Goal: Task Accomplishment & Management: Use online tool/utility

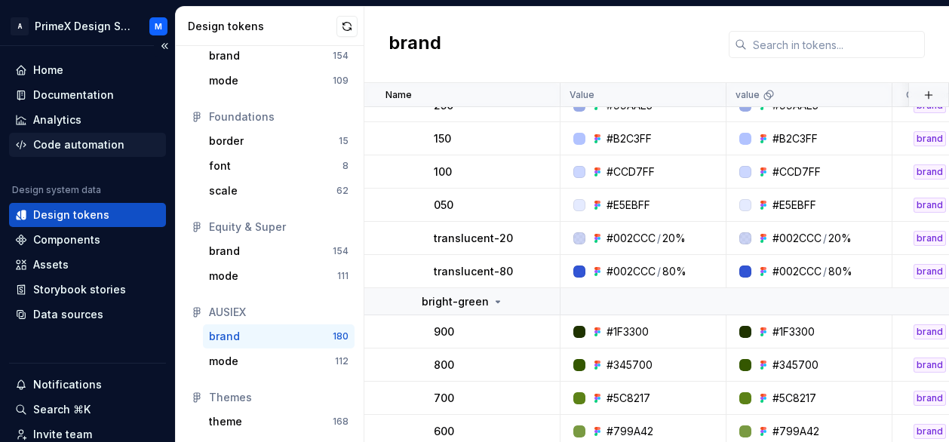
click at [90, 142] on div "Code automation" at bounding box center [78, 144] width 91 height 15
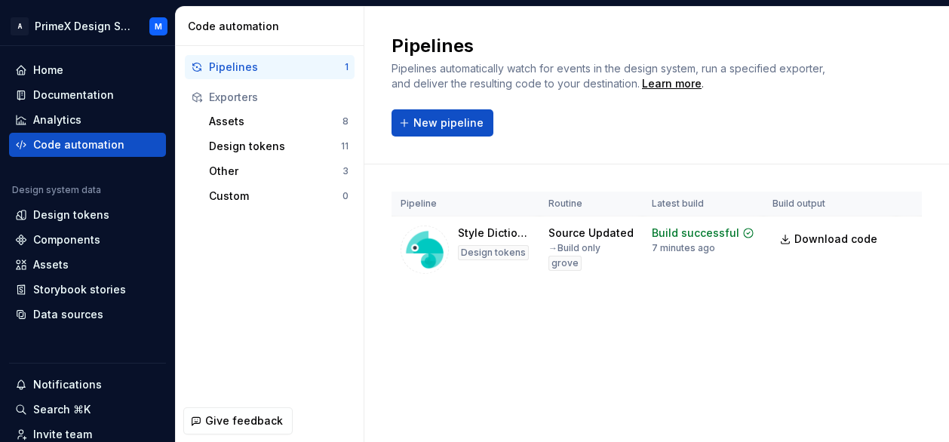
scroll to position [0, 63]
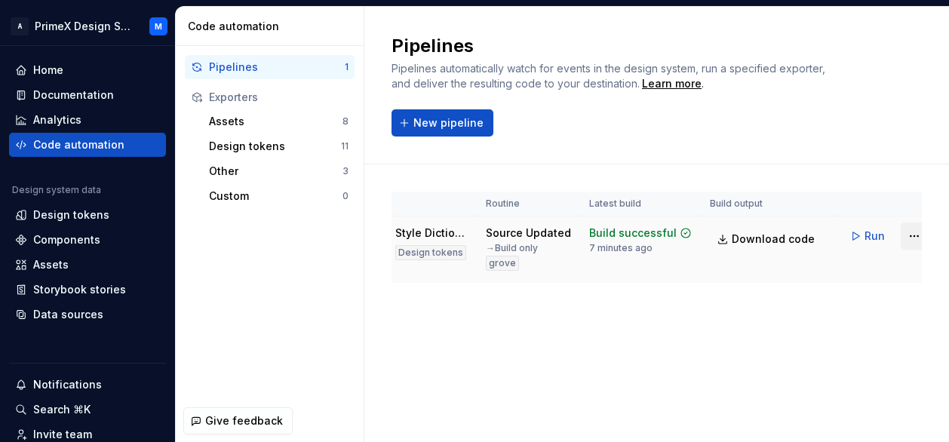
click at [902, 245] on html "A PrimeX Design System M Home Documentation Analytics Code automation Design sy…" at bounding box center [474, 221] width 949 height 442
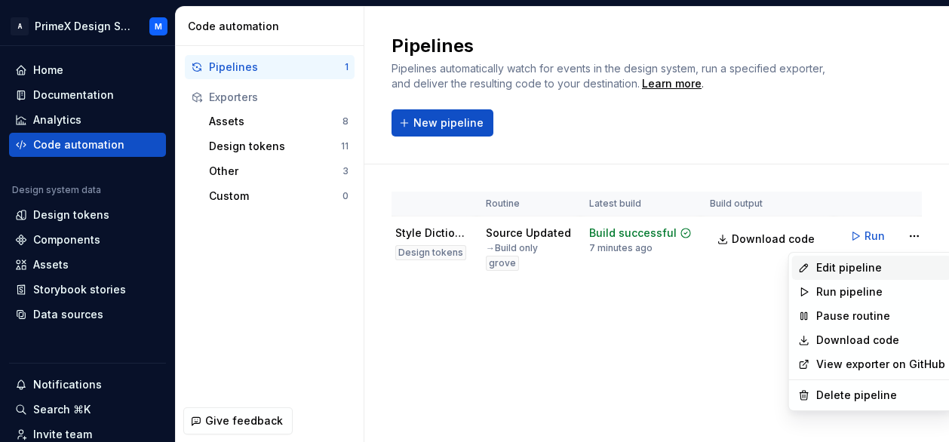
click at [852, 274] on div "Edit pipeline" at bounding box center [880, 267] width 129 height 15
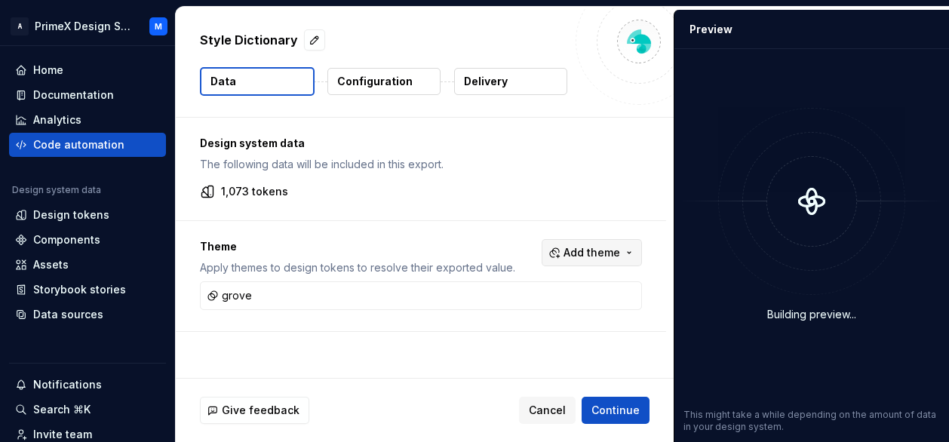
click at [629, 248] on button "Add theme" at bounding box center [591, 252] width 100 height 27
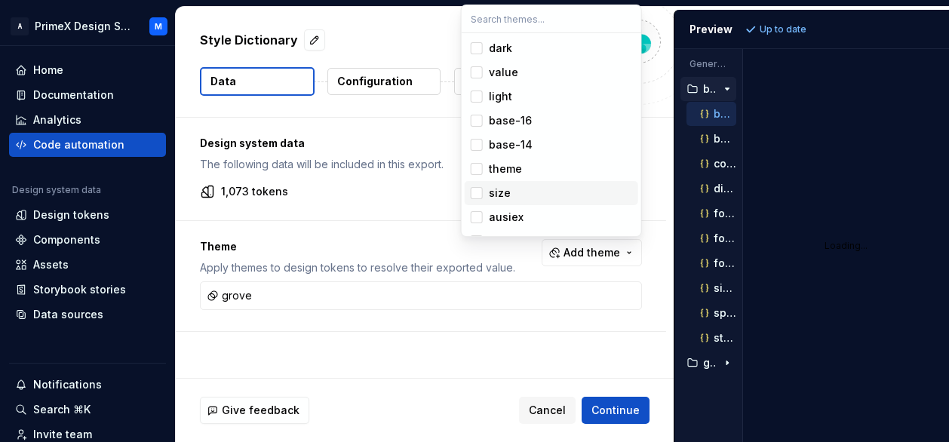
scroll to position [44, 0]
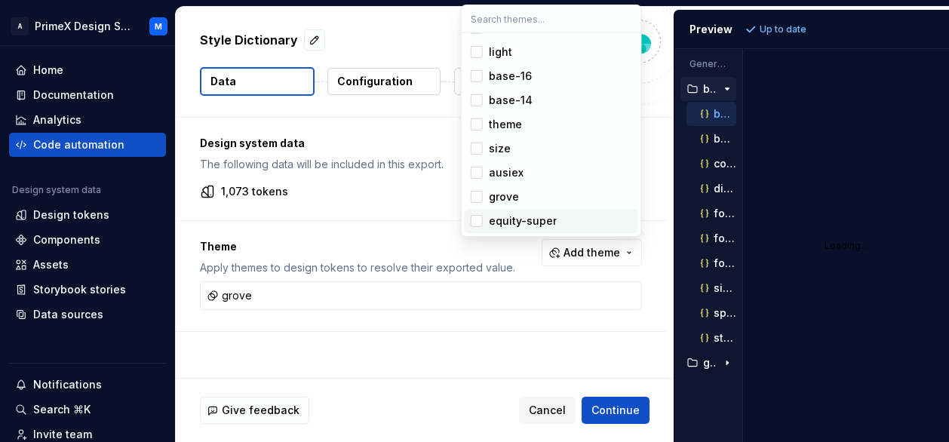
click at [388, 259] on html "A PrimeX Design System M Home Documentation Analytics Code automation Design sy…" at bounding box center [474, 221] width 949 height 442
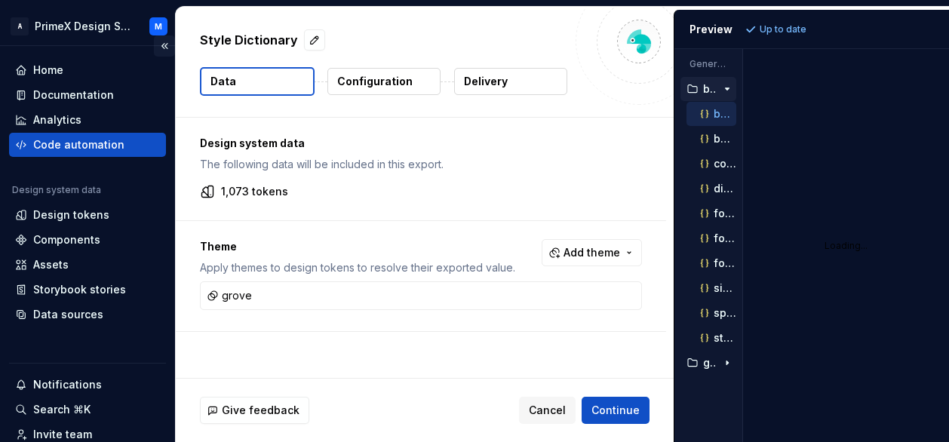
click at [158, 43] on button "Collapse sidebar" at bounding box center [164, 45] width 21 height 21
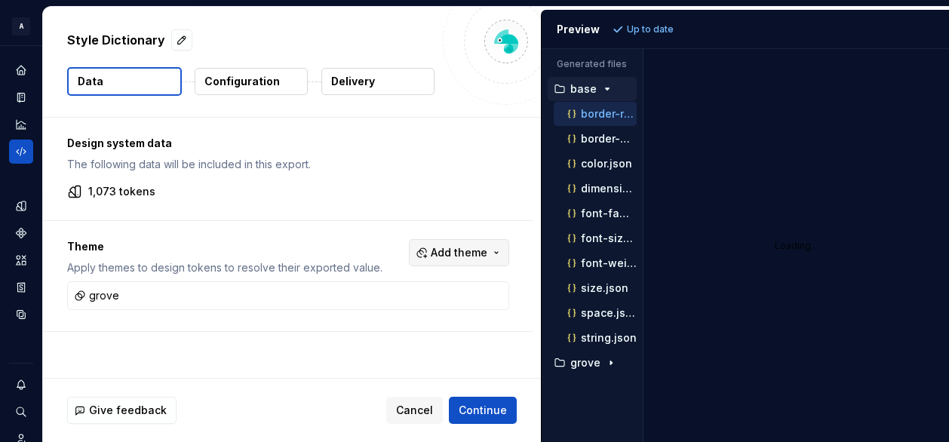
click at [489, 253] on button "Add theme" at bounding box center [459, 252] width 100 height 27
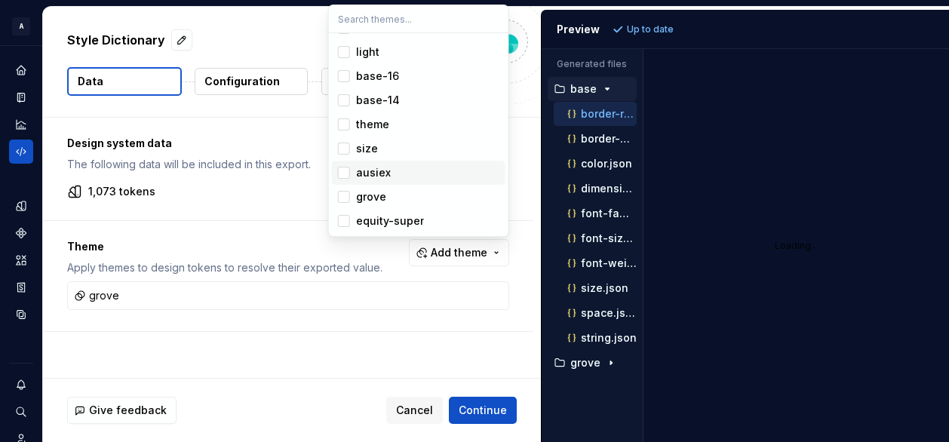
click at [349, 176] on span "ausiex" at bounding box center [418, 173] width 173 height 24
click at [759, 212] on html "A PrimeX Design System M Design system data Style Dictionary Data Configuration…" at bounding box center [474, 221] width 949 height 442
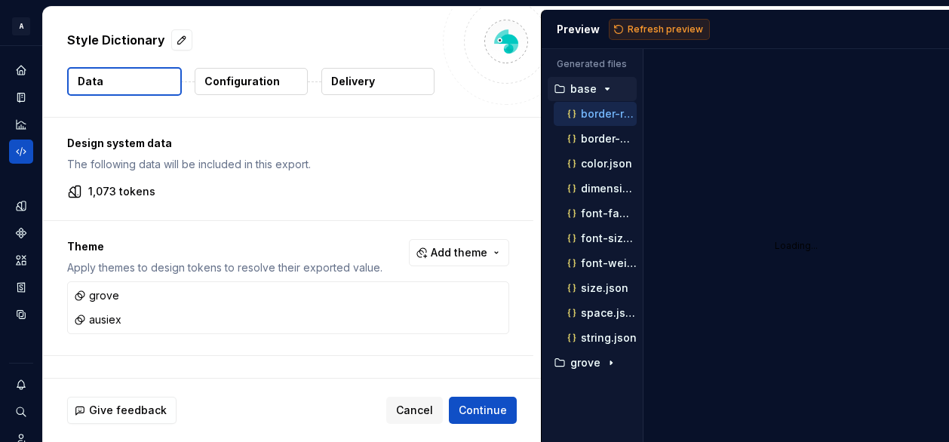
click at [649, 20] on button "Refresh preview" at bounding box center [659, 29] width 101 height 21
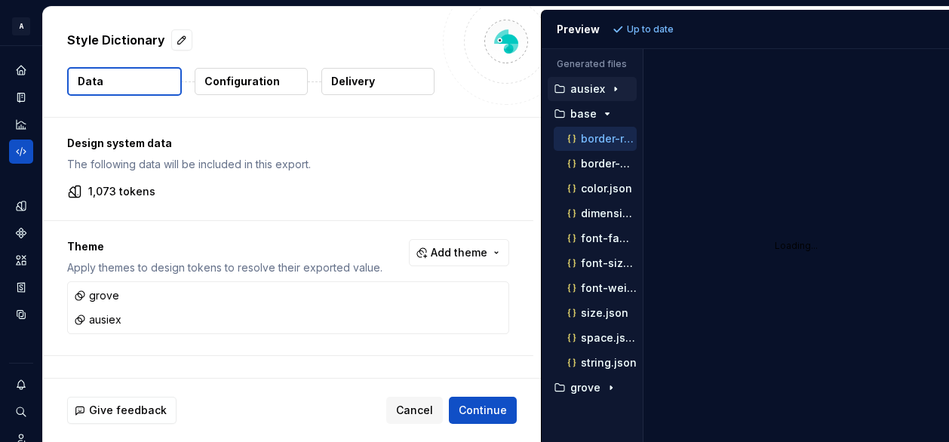
click at [584, 94] on p "ausiex" at bounding box center [587, 89] width 35 height 12
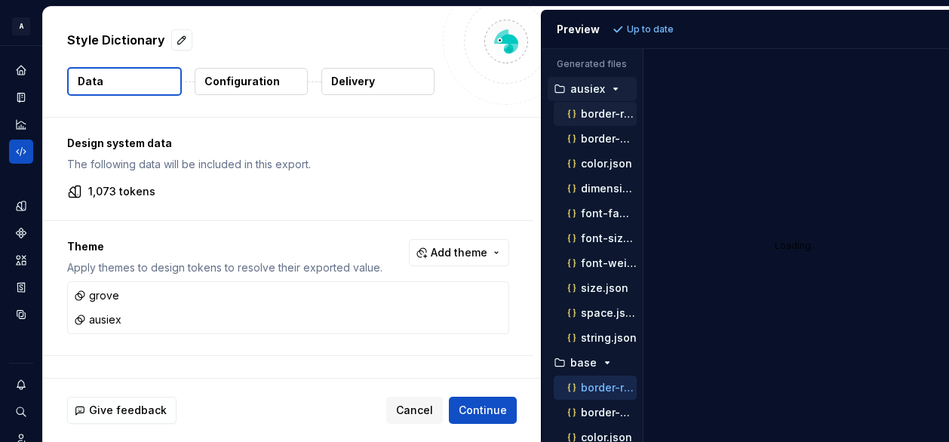
click at [585, 124] on div "border-radius.json" at bounding box center [594, 114] width 83 height 24
click at [585, 118] on p "border-radius.json" at bounding box center [609, 114] width 56 height 12
click at [830, 139] on div "Loading..." at bounding box center [795, 245] width 305 height 393
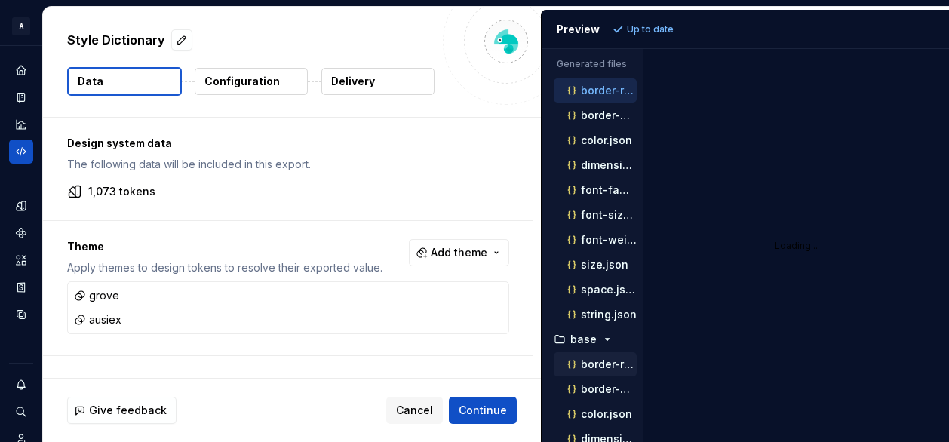
scroll to position [0, 0]
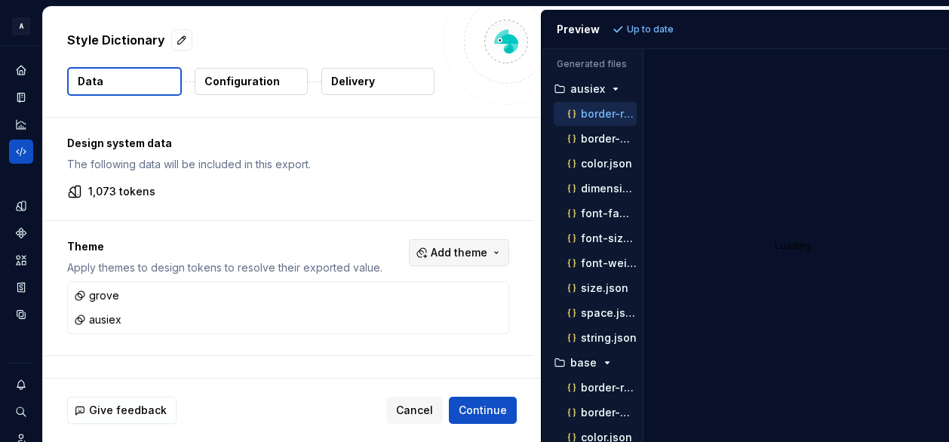
click at [465, 262] on button "Add theme" at bounding box center [459, 252] width 100 height 27
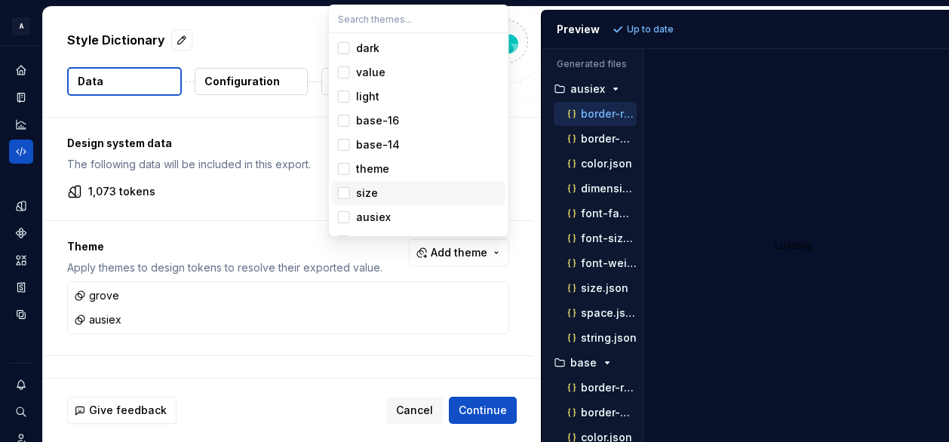
scroll to position [44, 0]
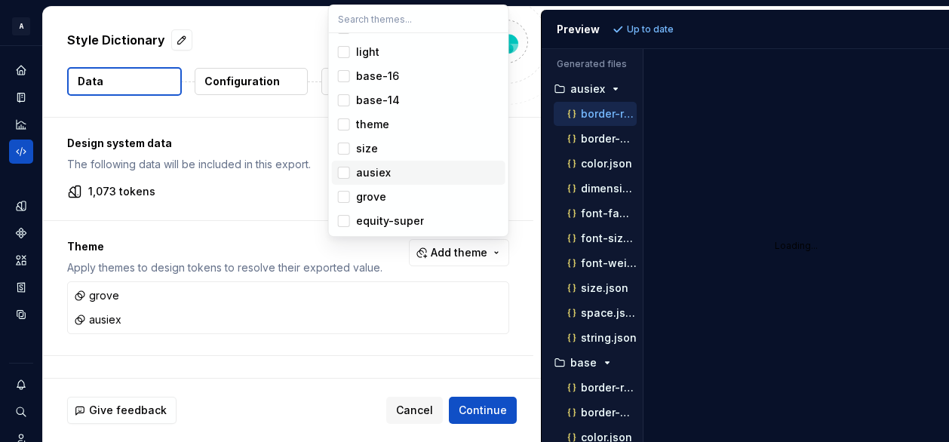
click at [347, 171] on div "Suggestions" at bounding box center [344, 173] width 12 height 12
click at [348, 195] on span "grove" at bounding box center [418, 197] width 173 height 24
click at [777, 210] on html "A PrimeX Design System M Design system data Style Dictionary Data Configuration…" at bounding box center [474, 221] width 949 height 442
